Goal: Task Accomplishment & Management: Complete application form

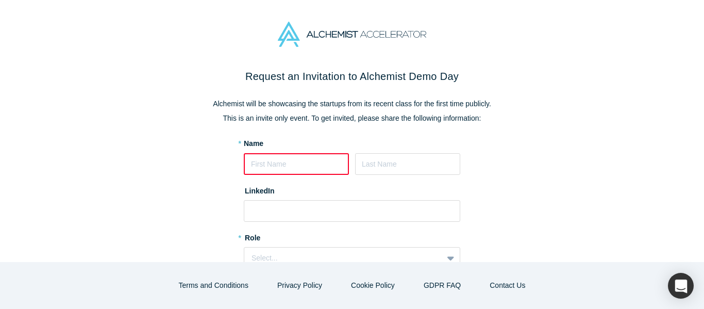
click at [276, 167] on input at bounding box center [296, 164] width 105 height 22
click at [289, 162] on input at bounding box center [296, 164] width 105 height 22
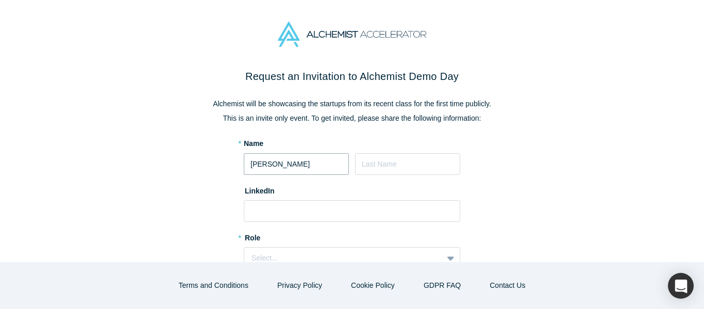
type input "[PERSON_NAME]"
type input "Bharadwaj"
paste input "[URL][DOMAIN_NAME][PERSON_NAME]"
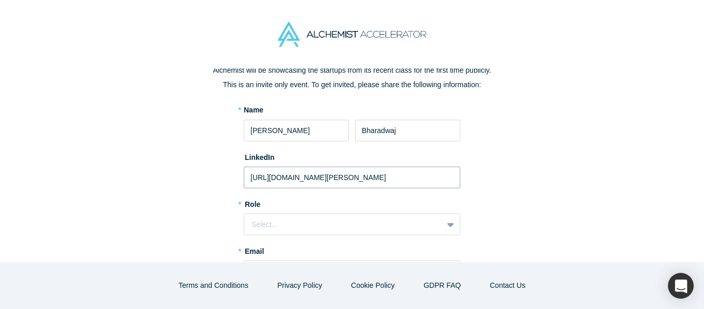
scroll to position [52, 0]
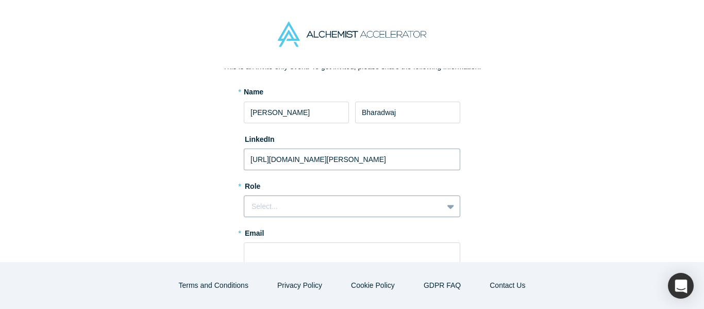
type input "[URL][DOMAIN_NAME][PERSON_NAME]"
click at [292, 205] on div "Select..." at bounding box center [344, 206] width 184 height 11
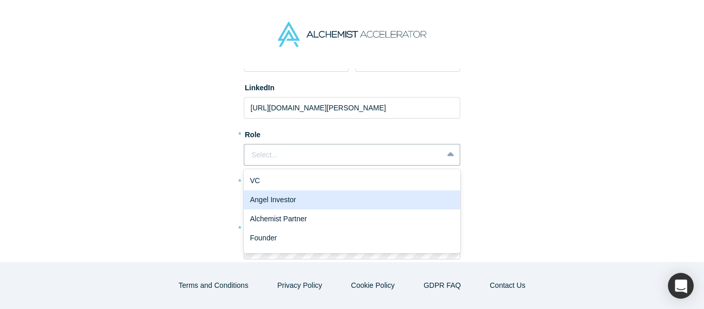
scroll to position [155, 0]
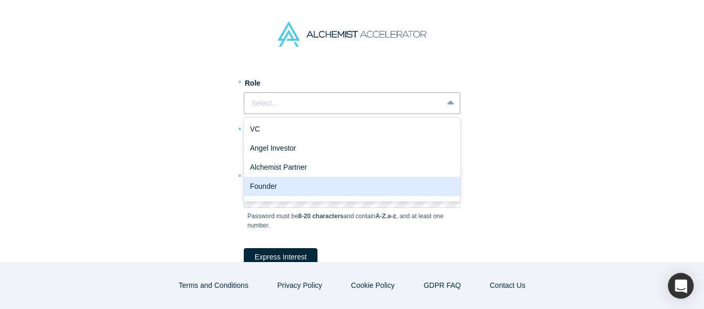
click at [268, 189] on div "Founder" at bounding box center [352, 186] width 217 height 19
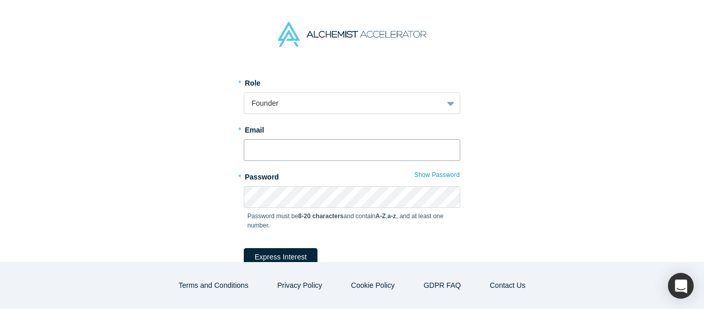
click at [299, 144] on input "text" at bounding box center [352, 150] width 217 height 22
type input "[PERSON_NAME][EMAIL_ADDRESS][DOMAIN_NAME]"
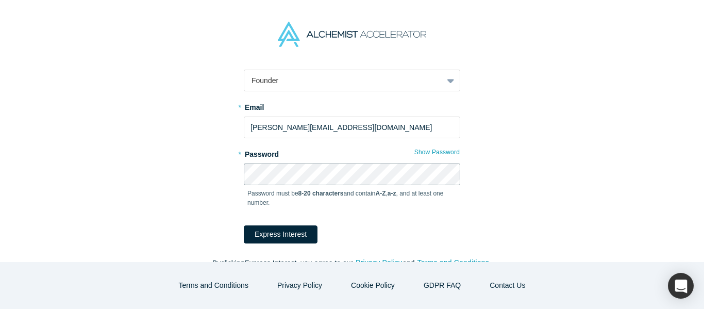
scroll to position [195, 0]
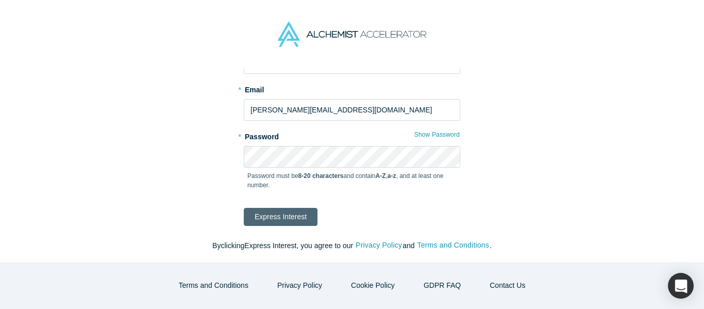
click at [304, 219] on button "Express Interest" at bounding box center [281, 217] width 74 height 18
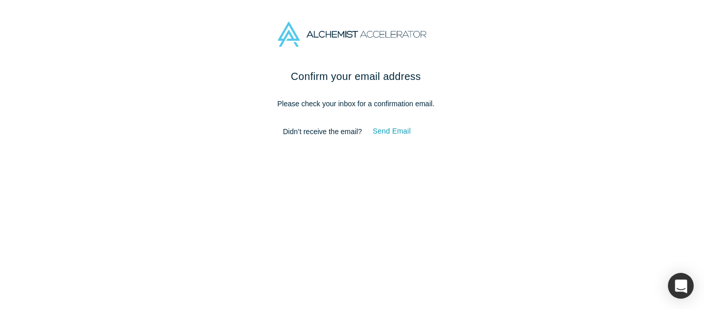
click at [423, 107] on p "Please check your inbox for a confirmation email." at bounding box center [356, 103] width 433 height 11
click at [397, 106] on p "Please check your inbox for a confirmation email." at bounding box center [356, 103] width 433 height 11
click at [356, 106] on p "Please check your inbox for a confirmation email." at bounding box center [356, 103] width 433 height 11
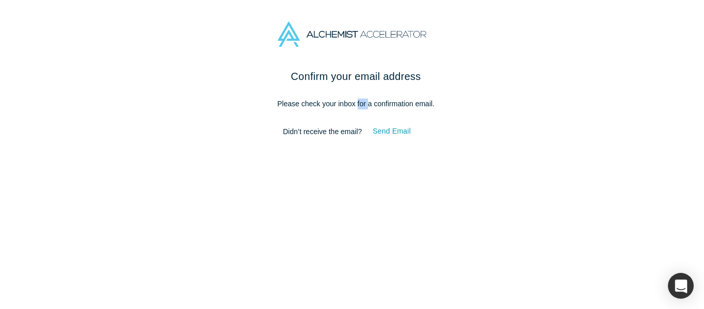
click at [356, 106] on p "Please check your inbox for a confirmation email." at bounding box center [356, 103] width 433 height 11
click at [307, 109] on p "Please check your inbox for a confirmation email." at bounding box center [356, 103] width 433 height 11
click at [298, 106] on p "Please check your inbox for a confirmation email." at bounding box center [356, 103] width 433 height 11
click at [288, 103] on p "Please check your inbox for a confirmation email." at bounding box center [356, 103] width 433 height 11
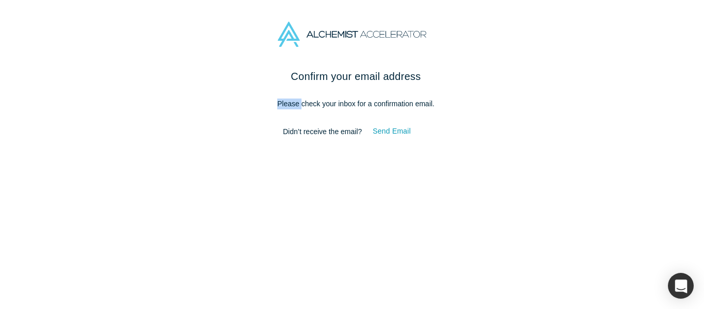
click at [288, 103] on p "Please check your inbox for a confirmation email." at bounding box center [356, 103] width 433 height 11
click at [334, 105] on p "Please check your inbox for a confirmation email." at bounding box center [356, 103] width 433 height 11
click at [392, 107] on p "Please check your inbox for a confirmation email." at bounding box center [356, 103] width 433 height 11
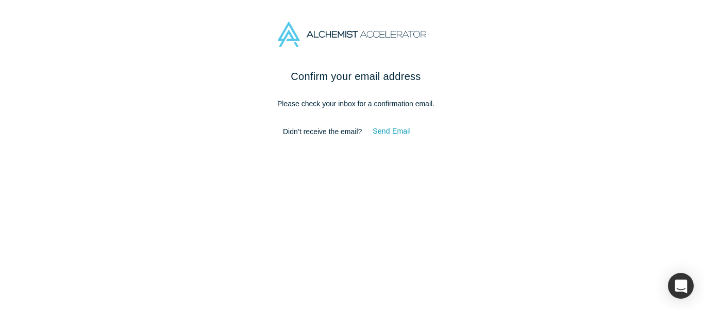
click at [416, 104] on p "Please check your inbox for a confirmation email." at bounding box center [356, 103] width 433 height 11
click at [340, 104] on p "Please check your inbox for a confirmation email." at bounding box center [356, 103] width 433 height 11
click at [444, 175] on div "Confirm your email address Please check your inbox for a confirmation email. Di…" at bounding box center [356, 193] width 712 height 248
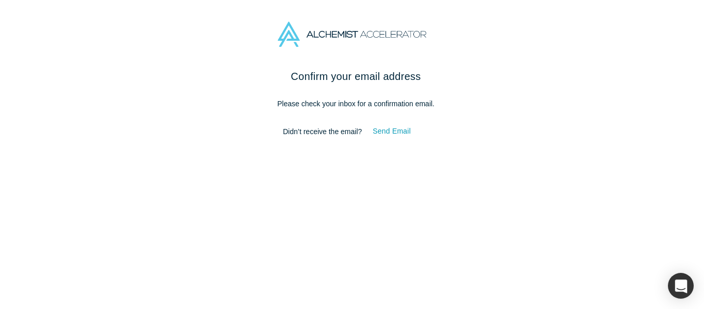
click at [498, 136] on p "Didn’t receive the email? Send Email" at bounding box center [356, 132] width 433 height 16
